Goal: Information Seeking & Learning: Learn about a topic

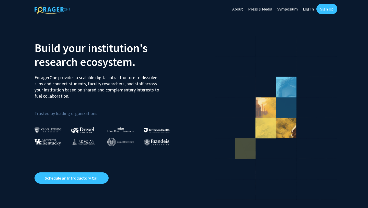
click at [325, 10] on link "Sign Up" at bounding box center [327, 9] width 21 height 10
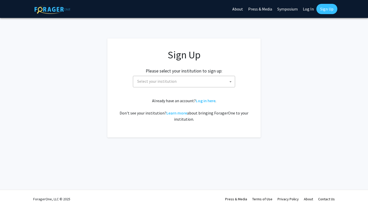
click at [181, 76] on span "Select your institution" at bounding box center [185, 81] width 100 height 10
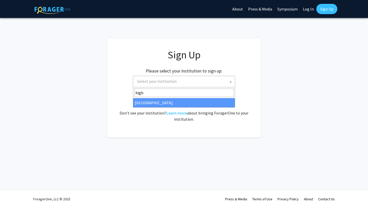
type input "high"
select select "2"
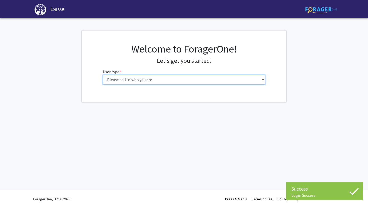
click at [203, 80] on select "Please tell us who you are Undergraduate Student Master's Student Doctoral Cand…" at bounding box center [184, 80] width 163 height 10
select select "1: undergrad"
click at [103, 75] on select "Please tell us who you are Undergraduate Student Master's Student Doctoral Cand…" at bounding box center [184, 80] width 163 height 10
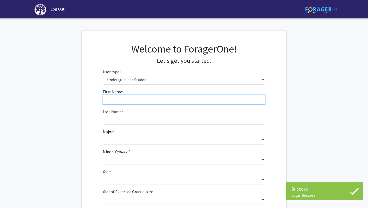
click at [192, 99] on input "First Name * required" at bounding box center [184, 100] width 163 height 10
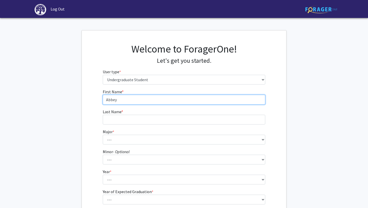
type input "Abbey"
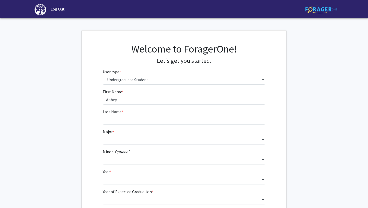
click at [188, 124] on form "First Name * required Abbey Last Name * required Major * required --- Accountin…" at bounding box center [184, 151] width 163 height 125
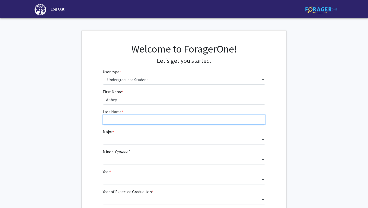
click at [187, 122] on input "Last Name * required" at bounding box center [184, 120] width 163 height 10
type input "Lee"
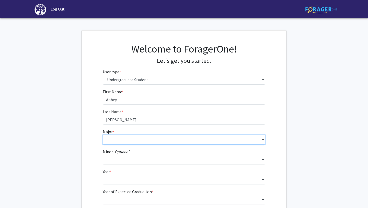
click at [173, 137] on select "--- Accounting Actuarial Science Advertising, Public Relations, and Strategic C…" at bounding box center [184, 140] width 163 height 10
select select "55: 204"
click at [103, 135] on select "--- Accounting Actuarial Science Advertising, Public Relations, and Strategic C…" at bounding box center [184, 140] width 163 height 10
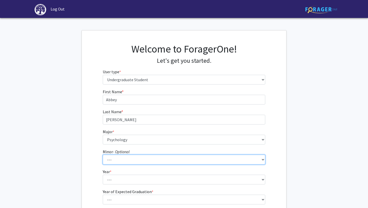
click at [111, 157] on select "--- Anthropology Chinese Civic Responsibility and Social Innovation Criminal Ju…" at bounding box center [184, 160] width 163 height 10
click at [103, 155] on select "--- Anthropology Chinese Civic Responsibility and Social Innovation Criminal Ju…" at bounding box center [184, 160] width 163 height 10
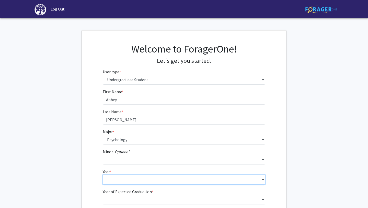
click at [113, 182] on select "--- First-year Sophomore Junior Senior Postbaccalaureate Certificate" at bounding box center [184, 179] width 163 height 10
select select "1: first-year"
click at [103, 174] on select "--- First-year Sophomore Junior Senior Postbaccalaureate Certificate" at bounding box center [184, 179] width 163 height 10
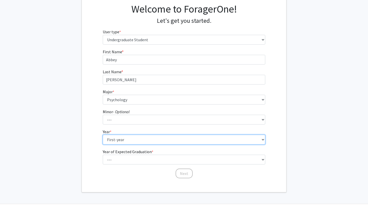
scroll to position [45, 0]
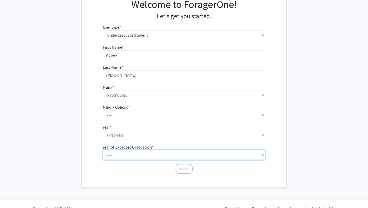
click at [115, 158] on select "--- 2025 2026 2027 2028 2029 2030 2031 2032 2033 2034" at bounding box center [184, 155] width 163 height 10
select select "5: 2029"
click at [103, 150] on select "--- 2025 2026 2027 2028 2029 2030 2031 2032 2033 2034" at bounding box center [184, 155] width 163 height 10
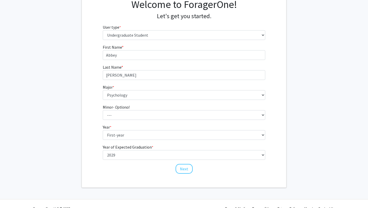
click at [190, 174] on div "First Name * required Abbey Last Name * required Lee Major * required --- Accou…" at bounding box center [184, 109] width 171 height 130
click at [188, 171] on button "Next" at bounding box center [184, 169] width 17 height 10
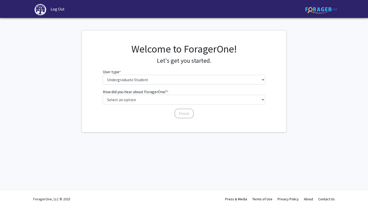
scroll to position [0, 0]
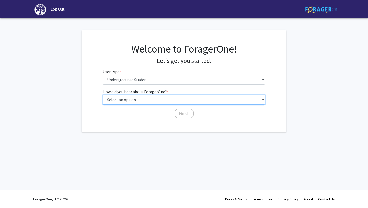
click at [154, 97] on select "Select an option Peer/student recommendation Faculty/staff recommendation Unive…" at bounding box center [184, 100] width 163 height 10
select select "2: faculty_recommendation"
click at [103, 95] on select "Select an option Peer/student recommendation Faculty/staff recommendation Unive…" at bounding box center [184, 100] width 163 height 10
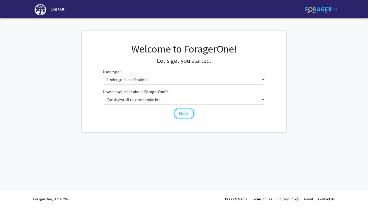
click at [184, 112] on button "Finish" at bounding box center [184, 113] width 19 height 10
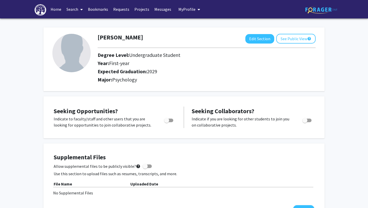
click at [73, 7] on link "Search" at bounding box center [74, 9] width 21 height 18
click at [74, 23] on span "Faculty/Staff" at bounding box center [83, 23] width 38 height 10
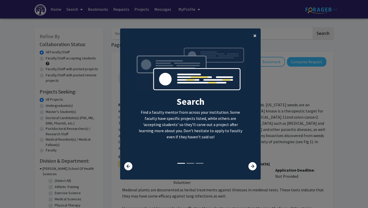
click at [255, 36] on span "×" at bounding box center [255, 35] width 3 height 8
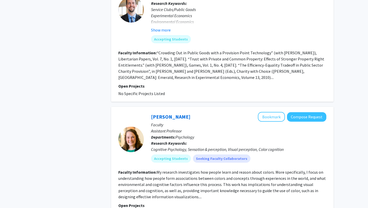
scroll to position [1654, 0]
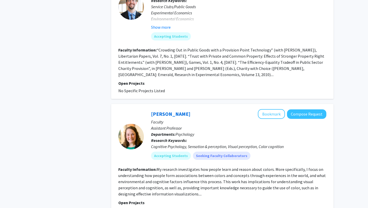
click at [165, 167] on fg-read-more "My research investigates how people learn and reason about colors. More specifi…" at bounding box center [222, 182] width 208 height 30
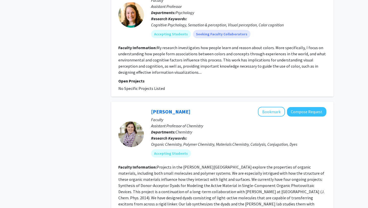
scroll to position [1822, 0]
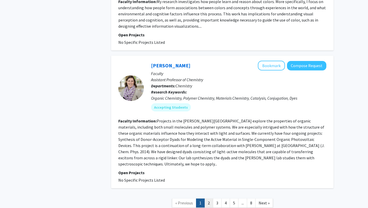
click at [212, 198] on link "2" at bounding box center [209, 202] width 9 height 9
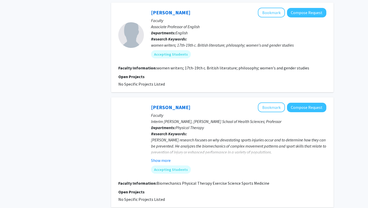
scroll to position [990, 0]
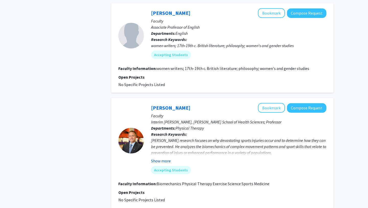
click at [166, 158] on button "Show more" at bounding box center [161, 161] width 20 height 6
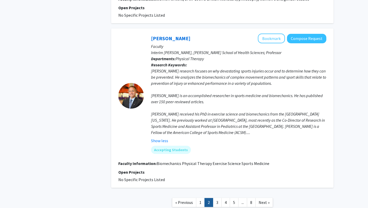
scroll to position [1080, 0]
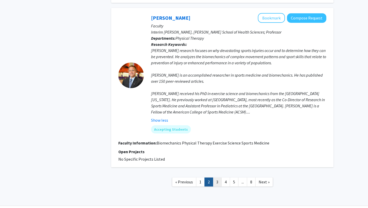
click at [215, 177] on link "3" at bounding box center [217, 181] width 9 height 9
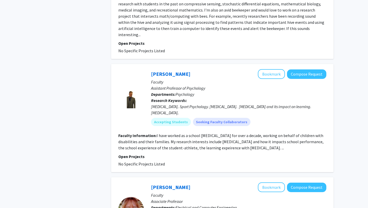
scroll to position [646, 0]
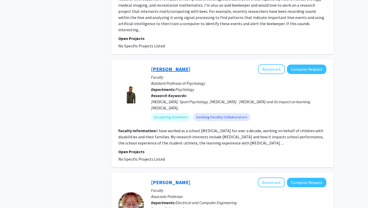
click at [173, 66] on link "Daniel Krenzer" at bounding box center [170, 69] width 39 height 6
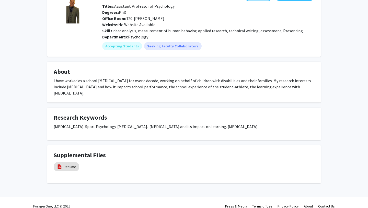
scroll to position [38, 0]
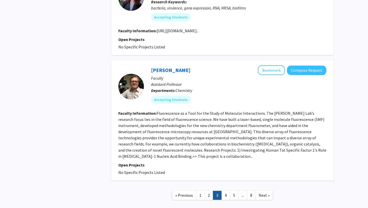
scroll to position [1091, 0]
click at [224, 191] on link "4" at bounding box center [226, 195] width 9 height 9
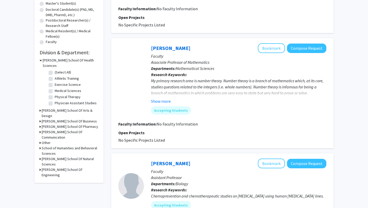
scroll to position [108, 0]
click at [163, 104] on button "Show more" at bounding box center [161, 101] width 20 height 6
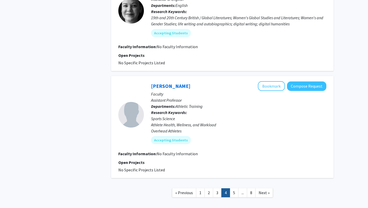
scroll to position [1010, 0]
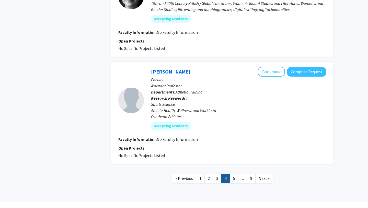
click at [234, 174] on link "5" at bounding box center [234, 178] width 9 height 9
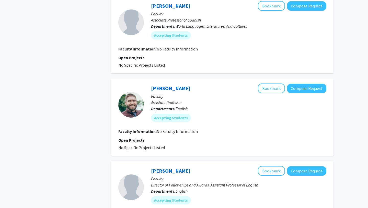
scroll to position [719, 0]
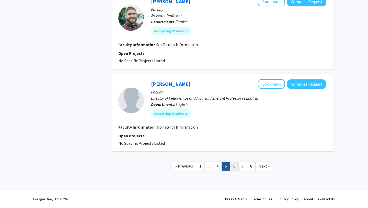
click at [233, 165] on link "6" at bounding box center [234, 165] width 9 height 9
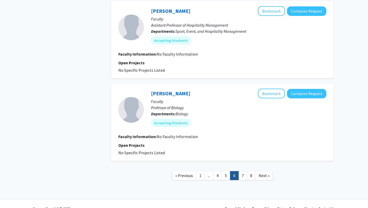
scroll to position [704, 0]
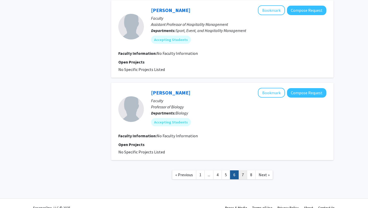
click at [241, 178] on link "7" at bounding box center [243, 174] width 9 height 9
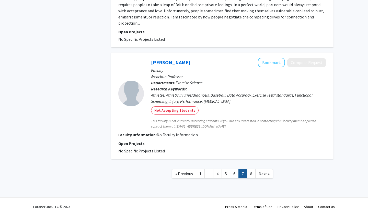
scroll to position [1039, 0]
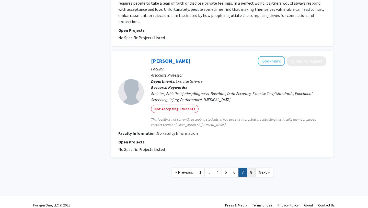
click at [250, 168] on link "8" at bounding box center [251, 172] width 9 height 9
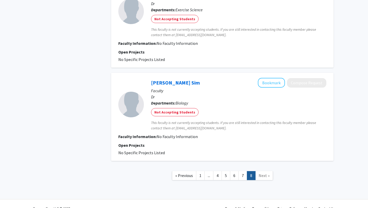
scroll to position [454, 0]
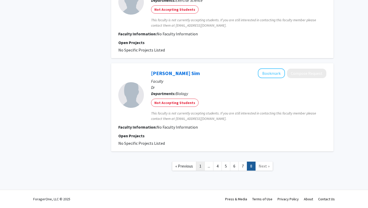
click at [202, 166] on link "1" at bounding box center [200, 165] width 9 height 9
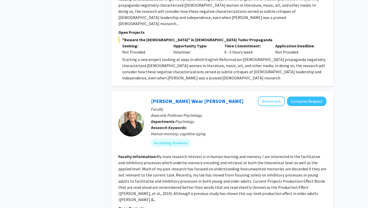
scroll to position [449, 0]
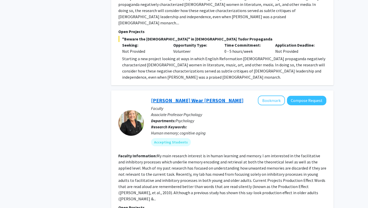
click at [168, 97] on link "Kimberly Wear Jones" at bounding box center [197, 100] width 93 height 6
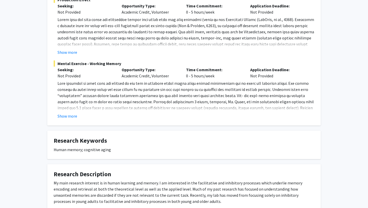
scroll to position [111, 0]
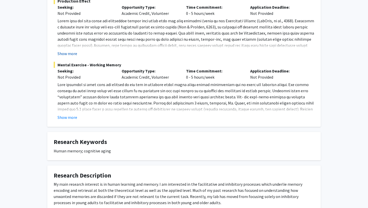
click at [62, 52] on button "Show more" at bounding box center [68, 53] width 20 height 6
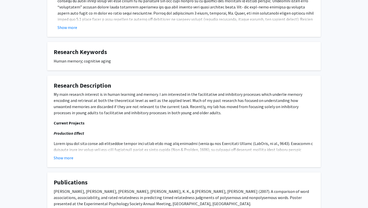
scroll to position [232, 0]
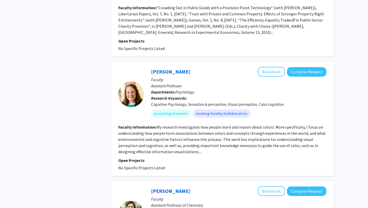
scroll to position [1697, 0]
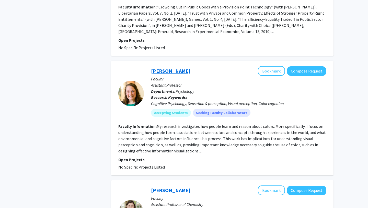
click at [164, 68] on link "Melissa Schoenlein" at bounding box center [170, 71] width 39 height 6
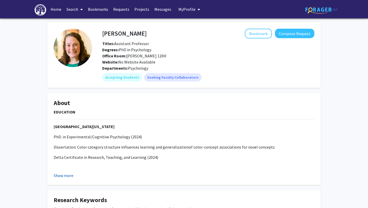
click at [62, 177] on button "Show more" at bounding box center [64, 175] width 20 height 6
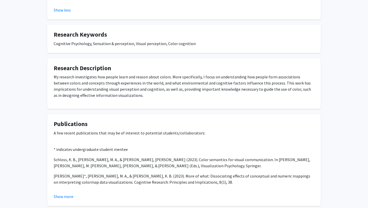
scroll to position [240, 0]
click at [61, 195] on button "Show more" at bounding box center [64, 196] width 20 height 6
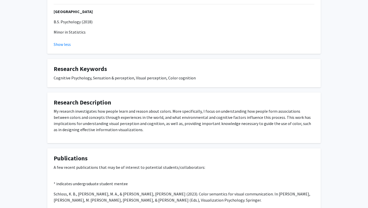
scroll to position [206, 0]
